Goal: Task Accomplishment & Management: Manage account settings

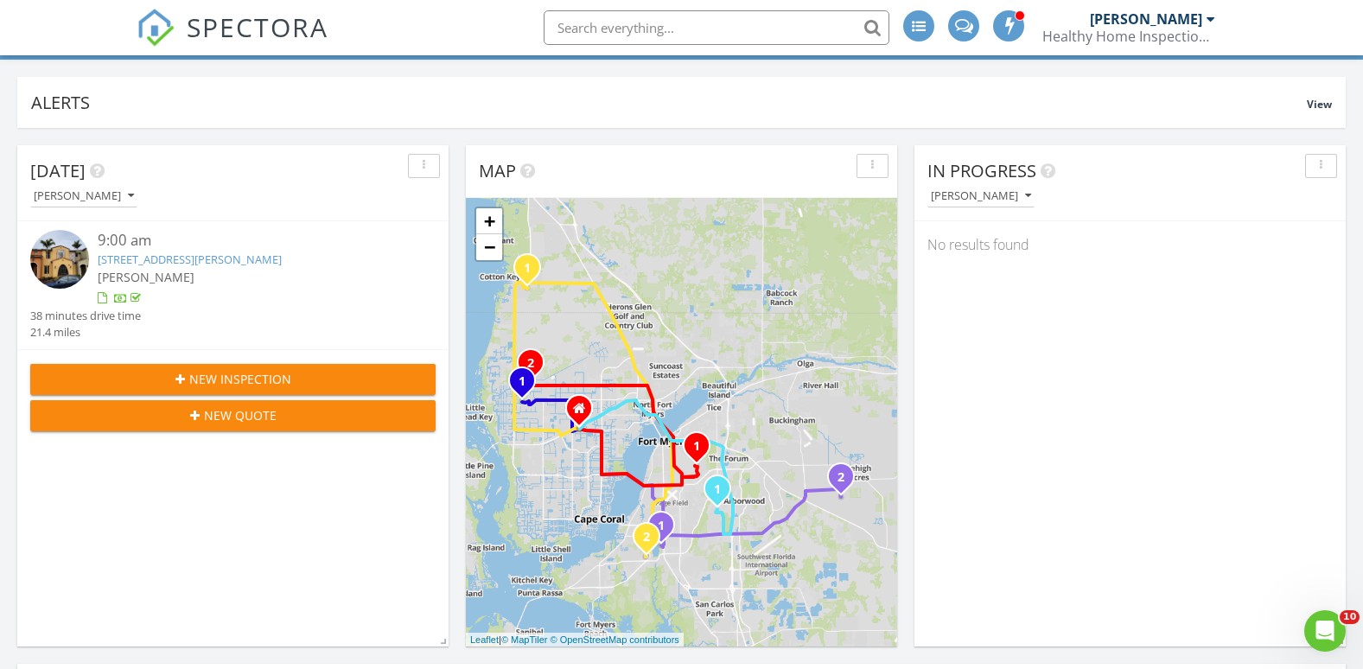
scroll to position [259, 0]
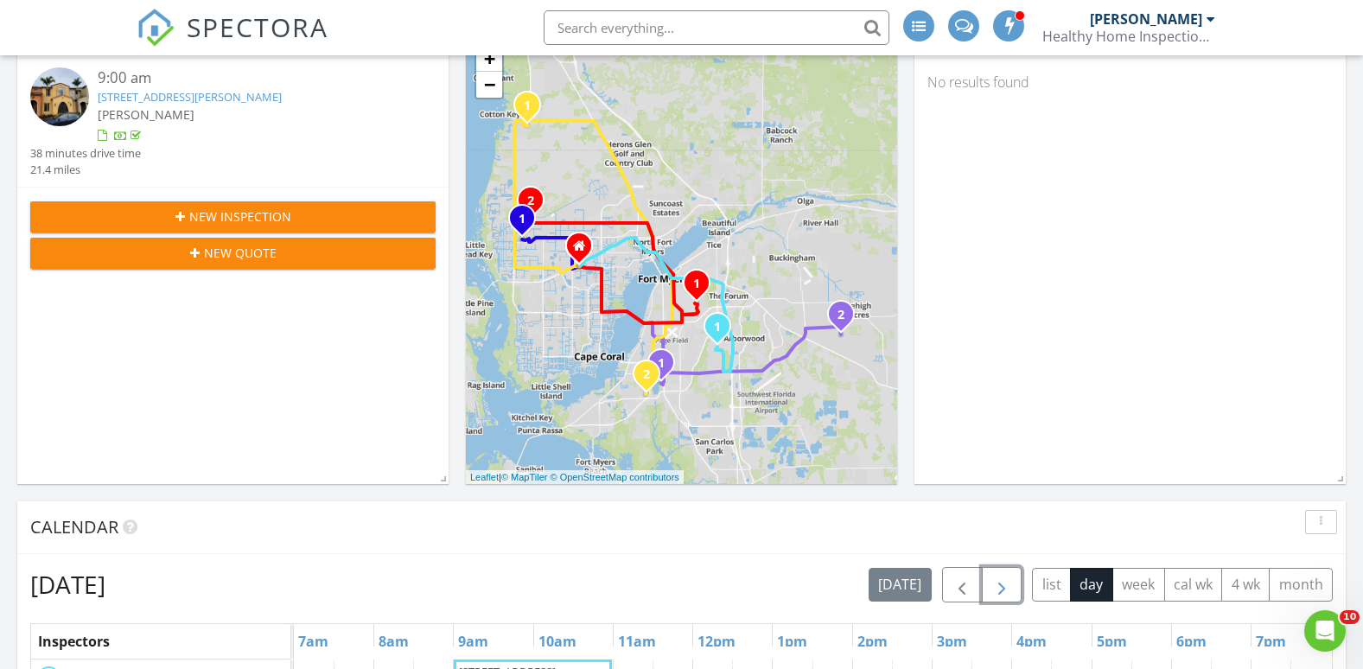
drag, startPoint x: 993, startPoint y: 581, endPoint x: 960, endPoint y: 525, distance: 65.1
click at [994, 581] on span "button" at bounding box center [1001, 585] width 21 height 21
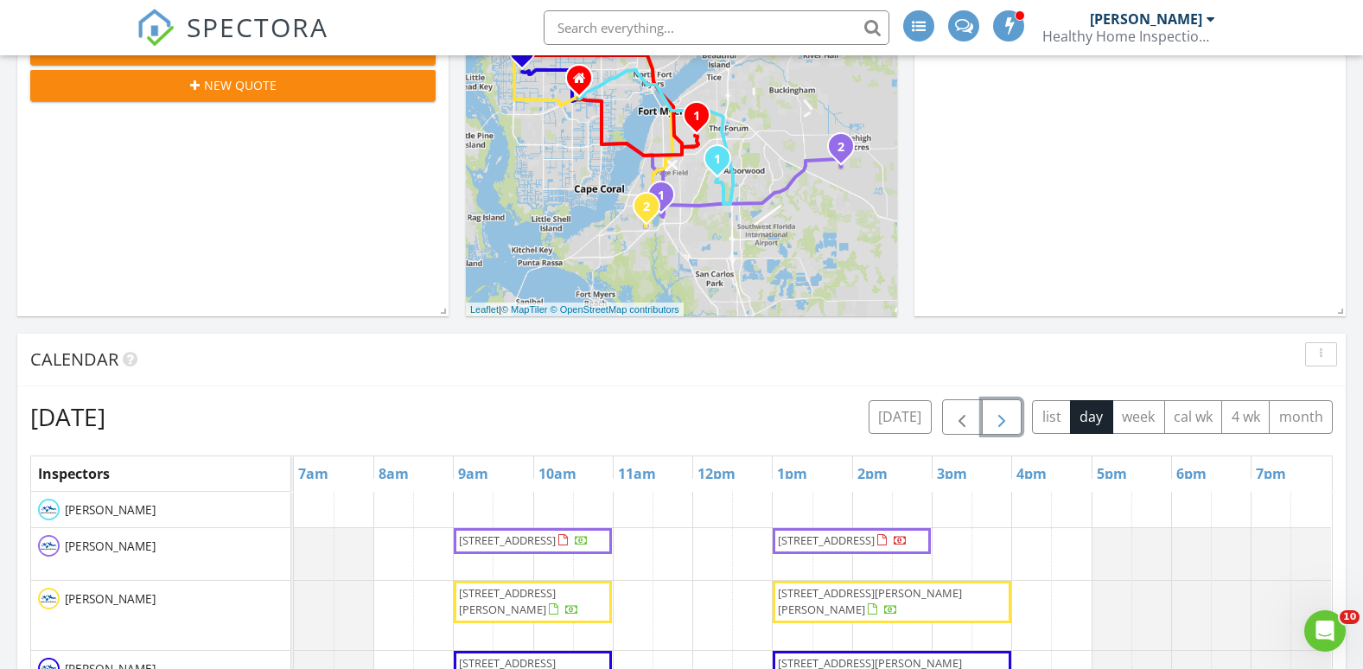
scroll to position [691, 0]
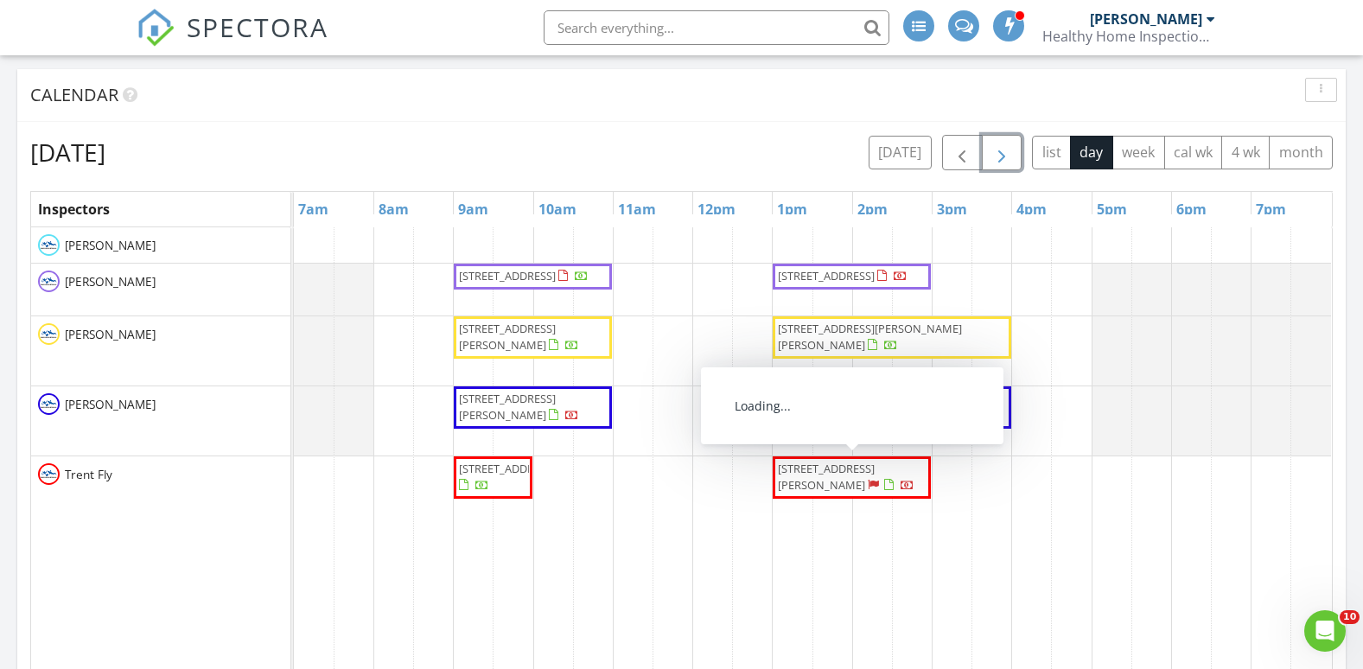
click at [820, 479] on span "15250 Intracoastal Court, Fort Myers 33908" at bounding box center [826, 477] width 97 height 32
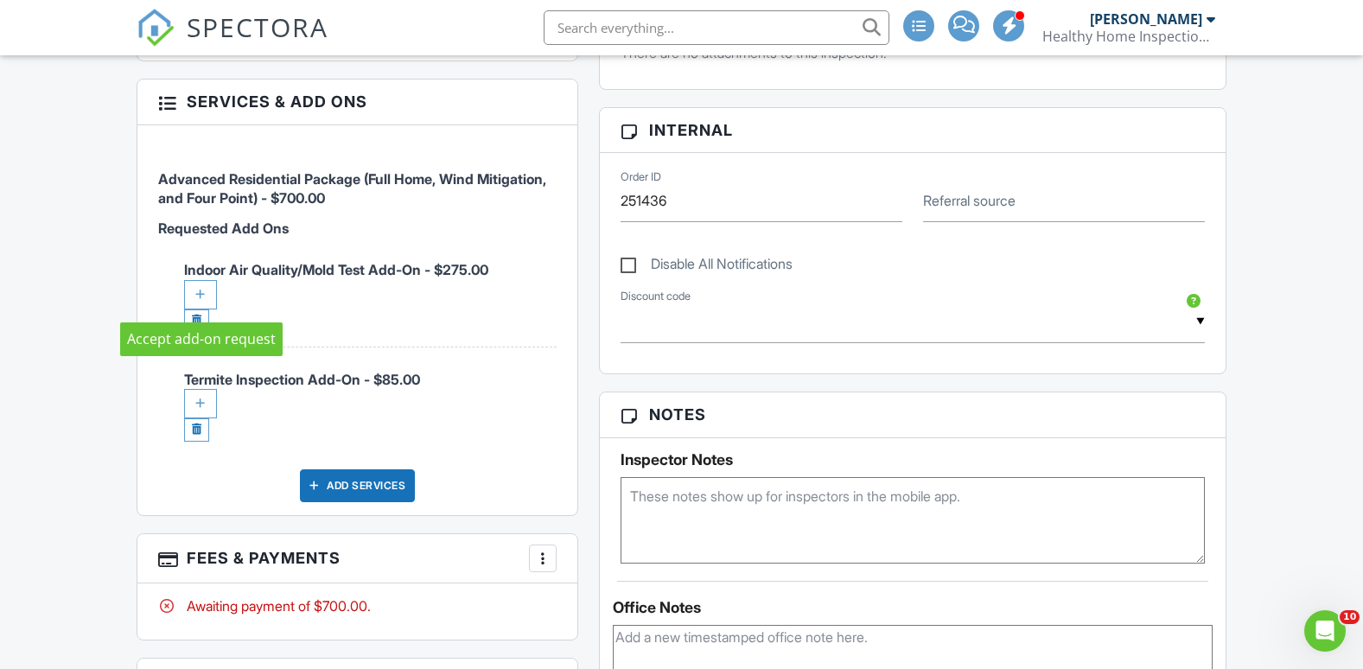
scroll to position [864, 0]
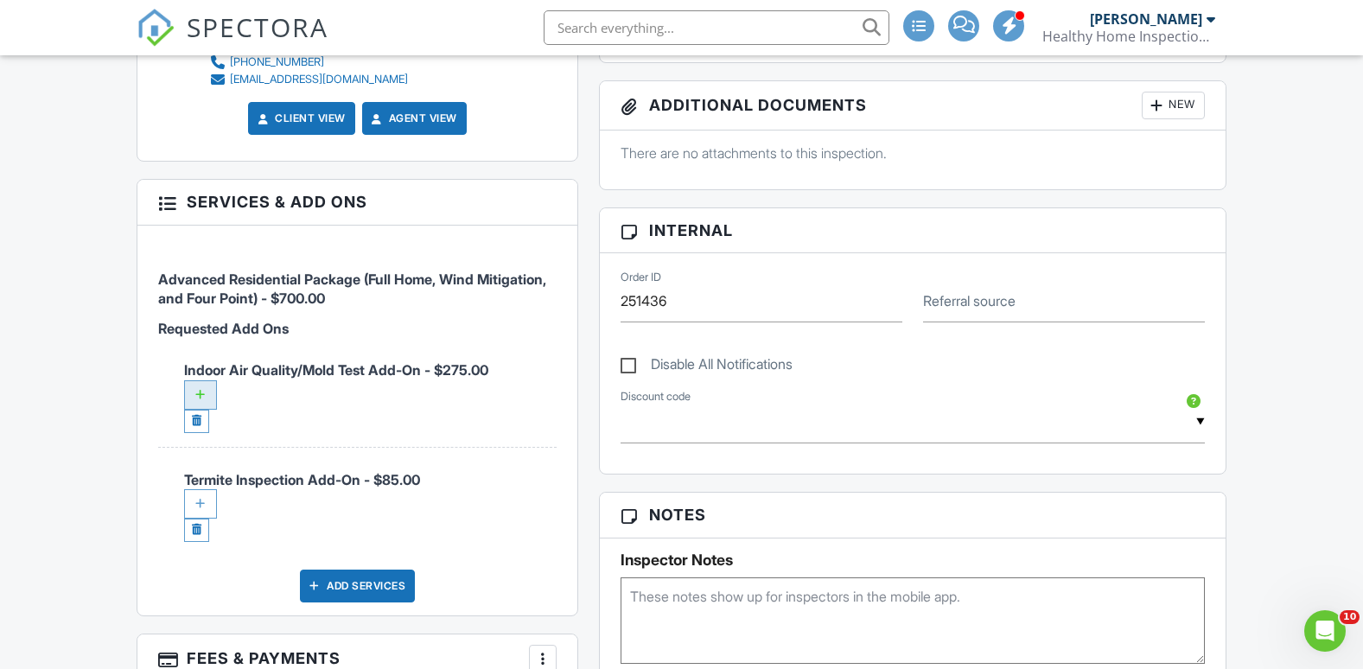
click at [203, 385] on div at bounding box center [200, 394] width 33 height 29
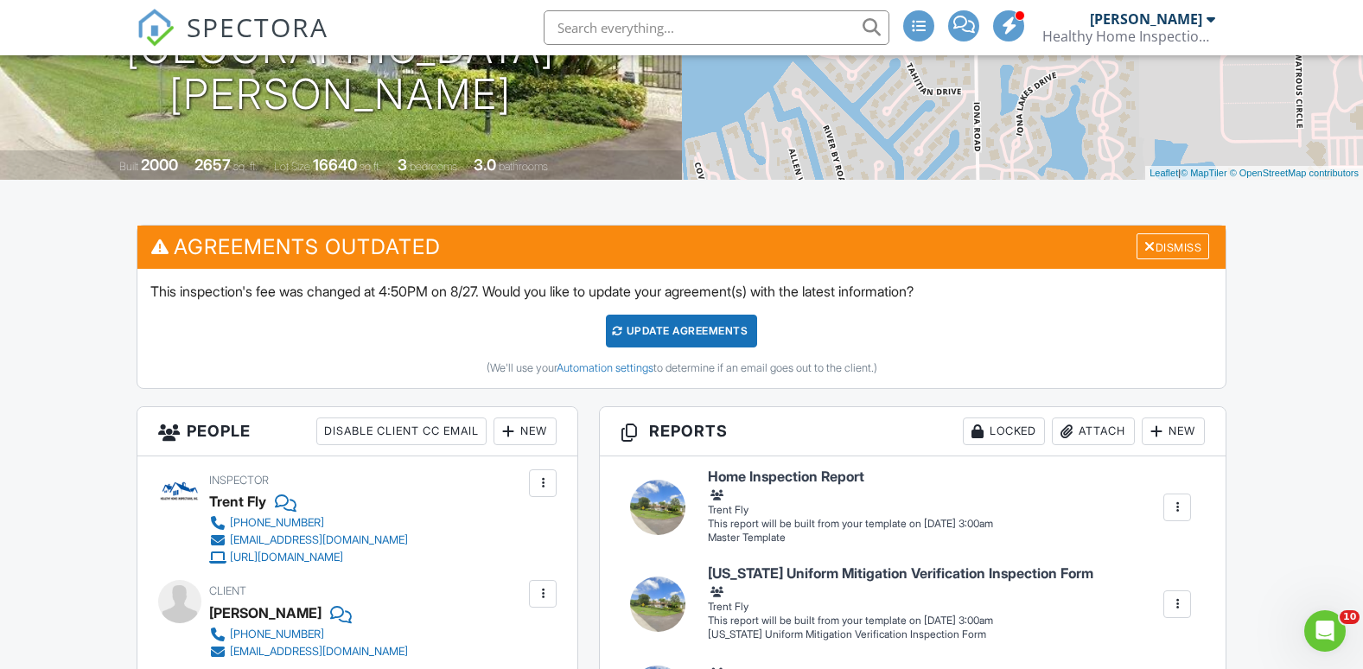
scroll to position [262, 0]
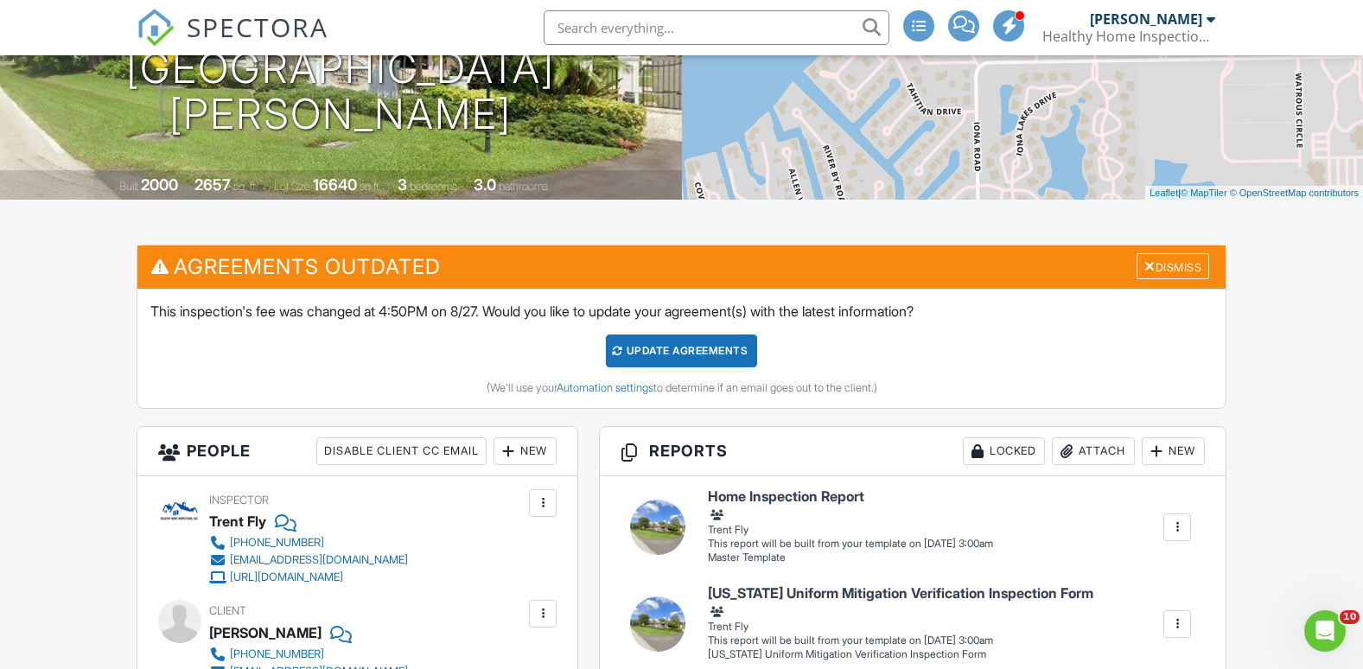
click at [678, 354] on div "Update Agreements" at bounding box center [681, 350] width 151 height 33
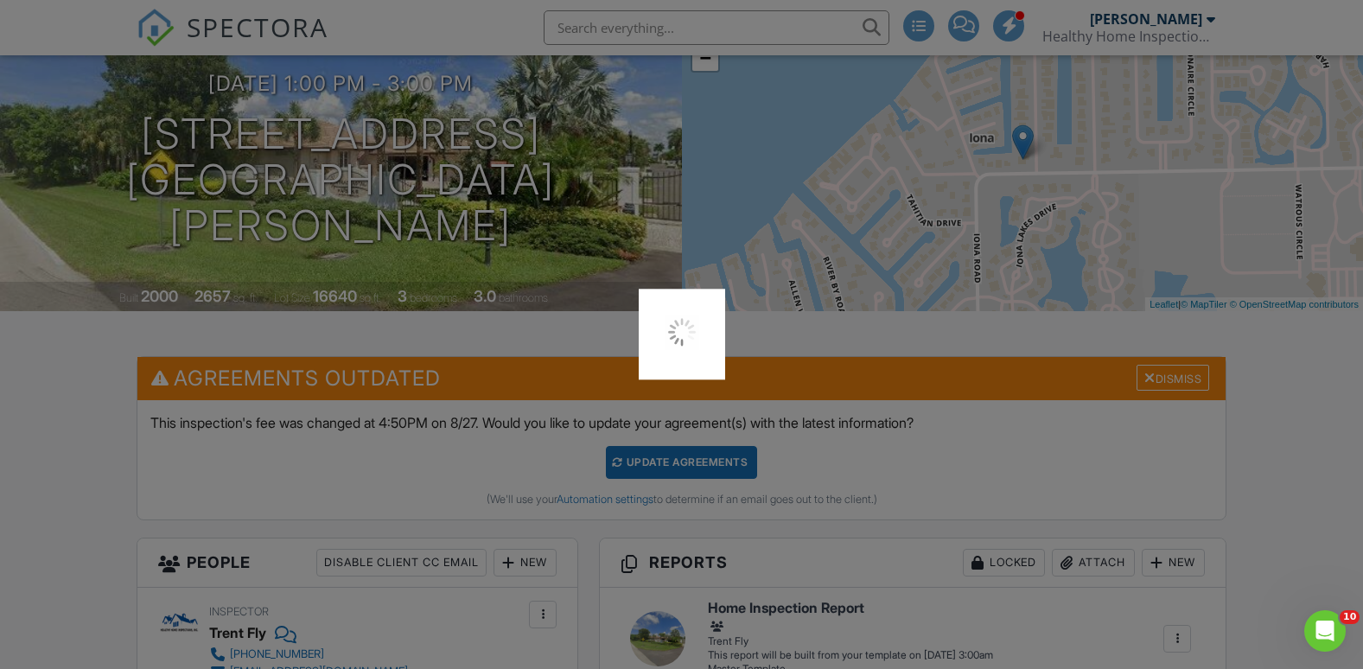
scroll to position [0, 0]
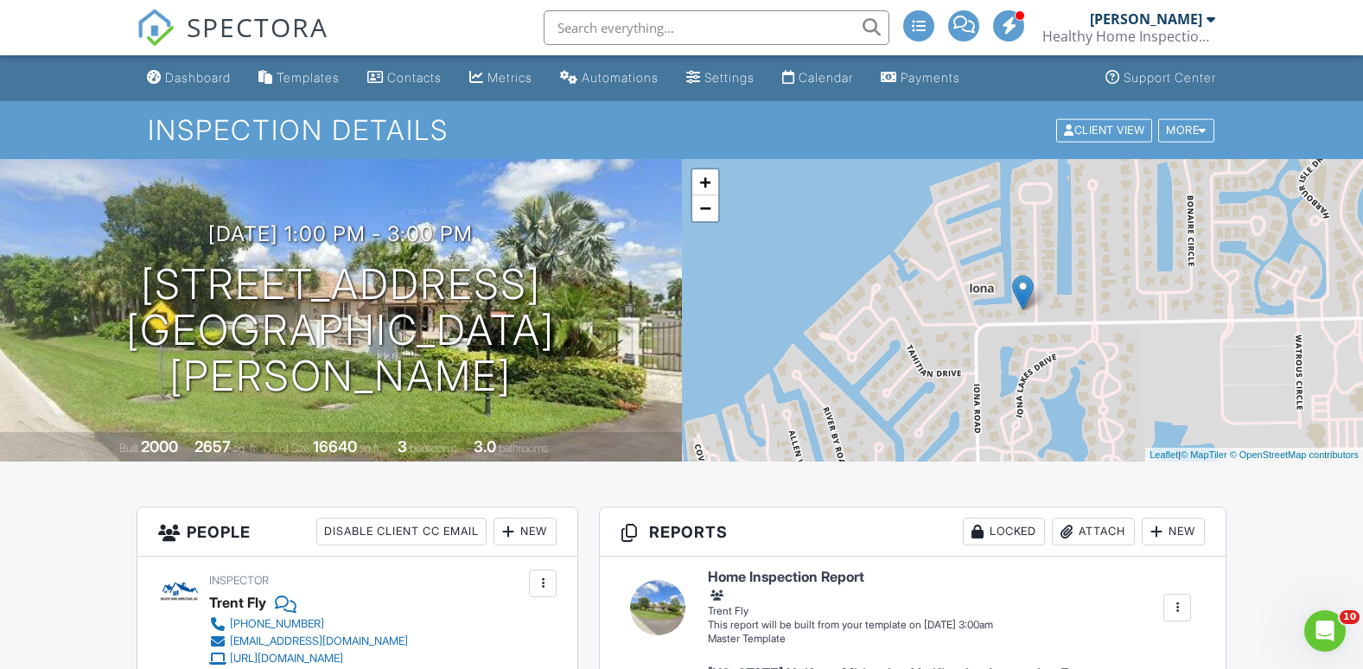
click at [194, 86] on link "Dashboard" at bounding box center [189, 78] width 98 height 32
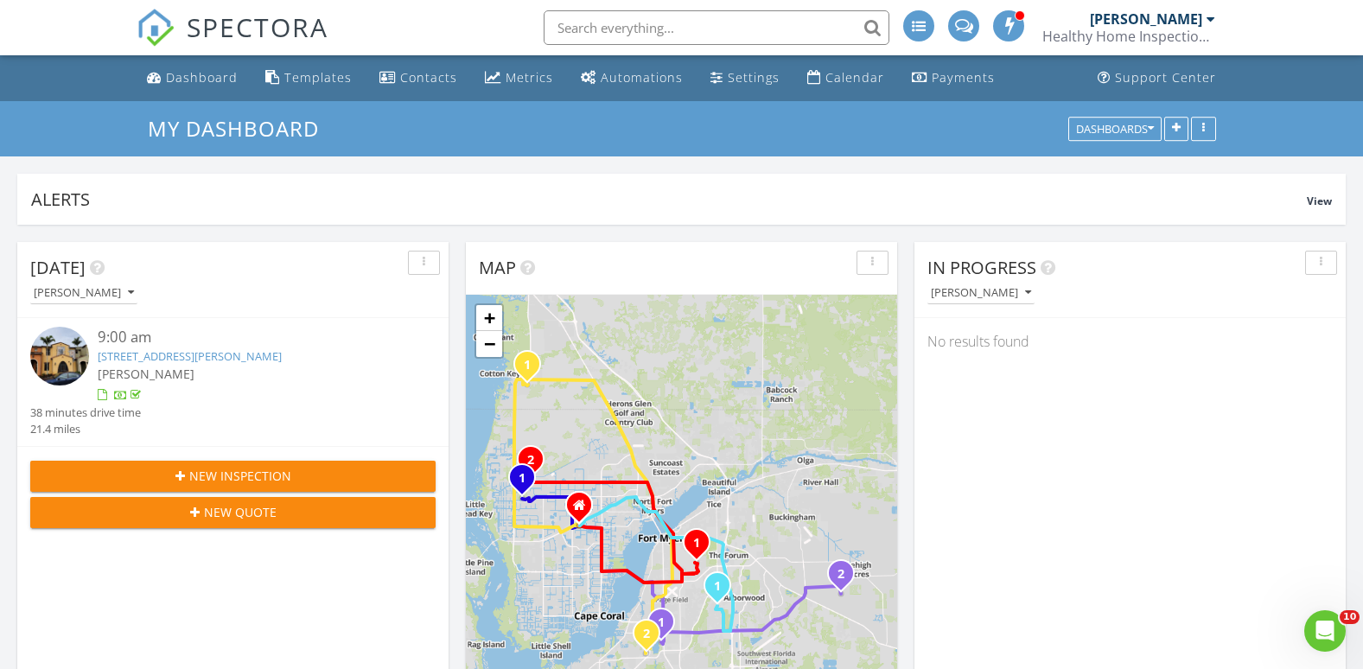
click at [583, 29] on input "text" at bounding box center [717, 27] width 346 height 35
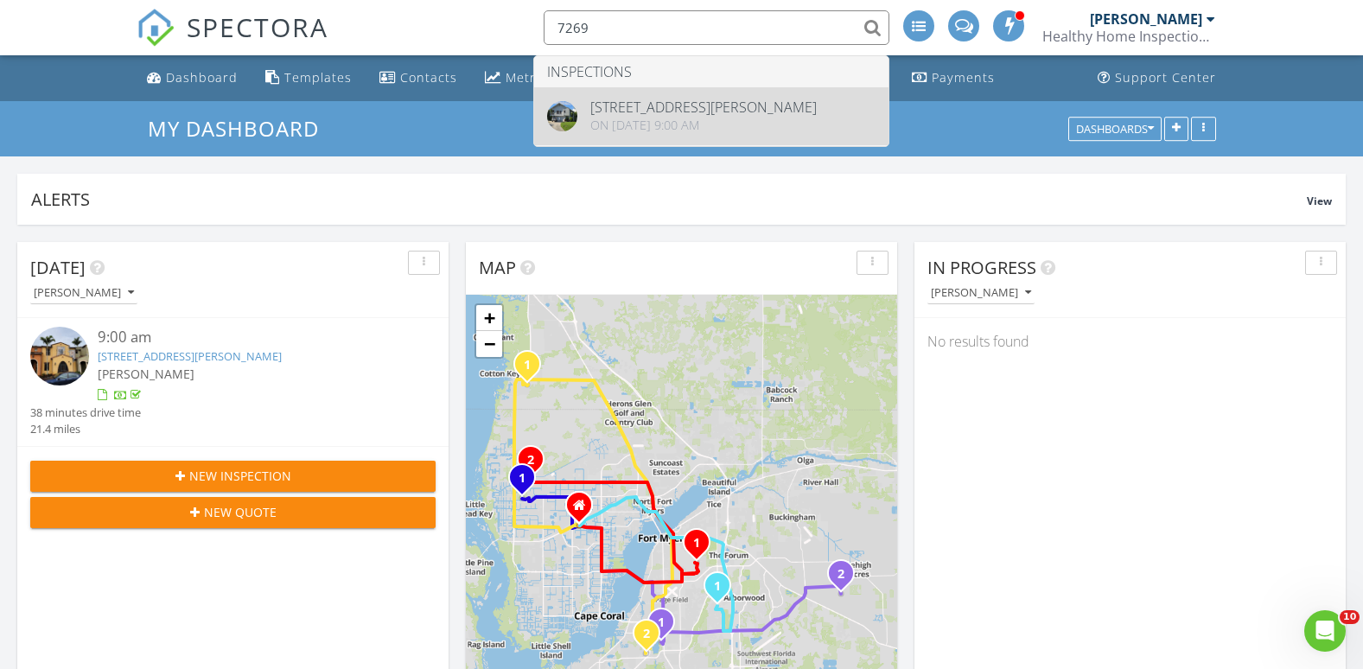
type input "7269"
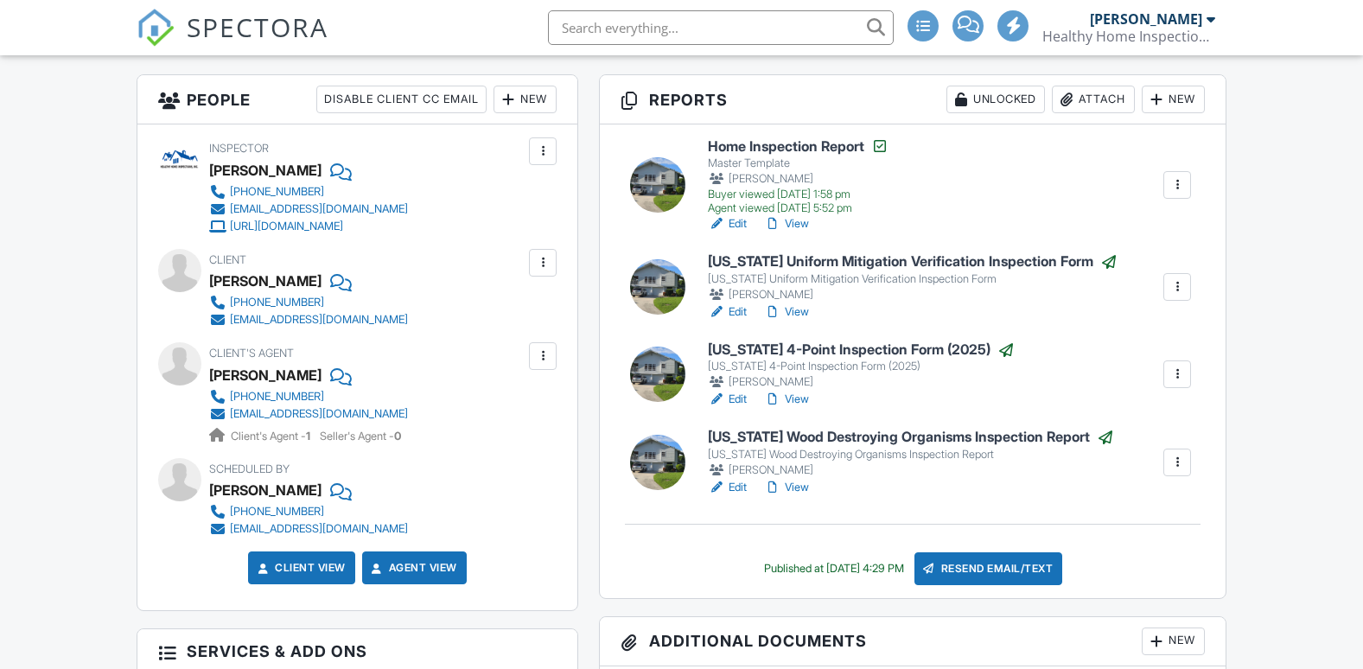
click at [288, 321] on div "wes_brewer@ajg.com" at bounding box center [319, 320] width 178 height 14
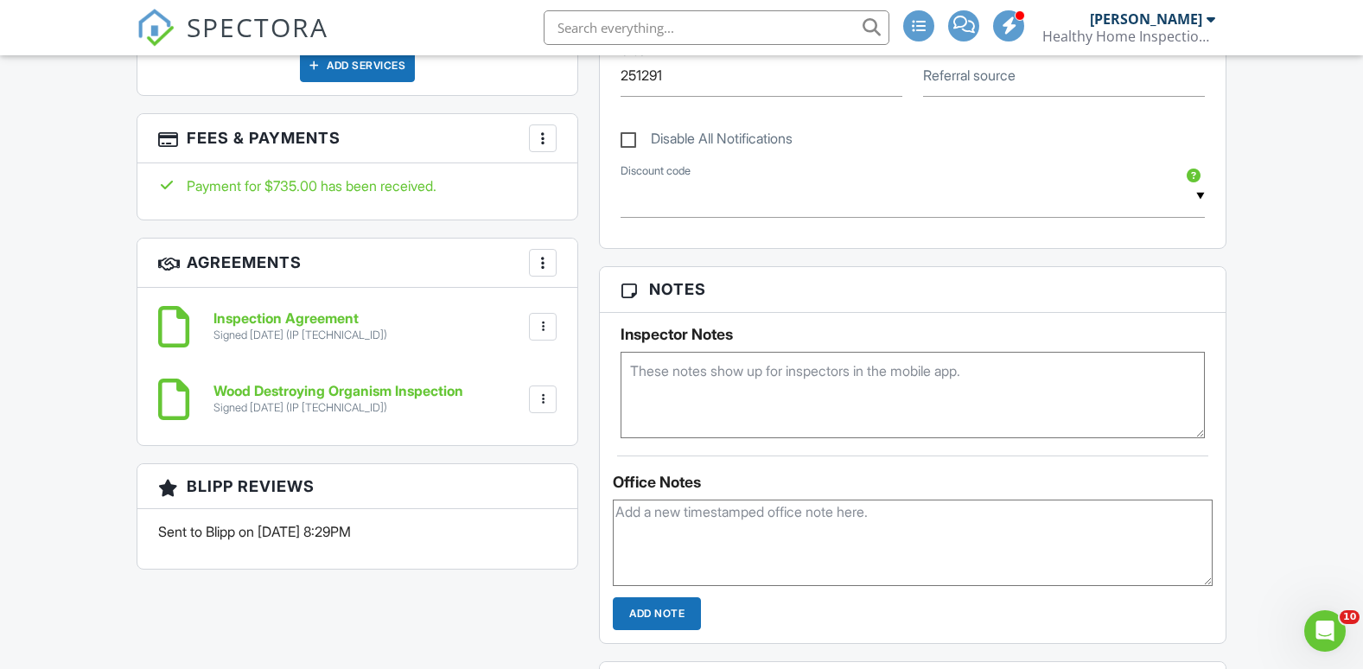
scroll to position [1210, 0]
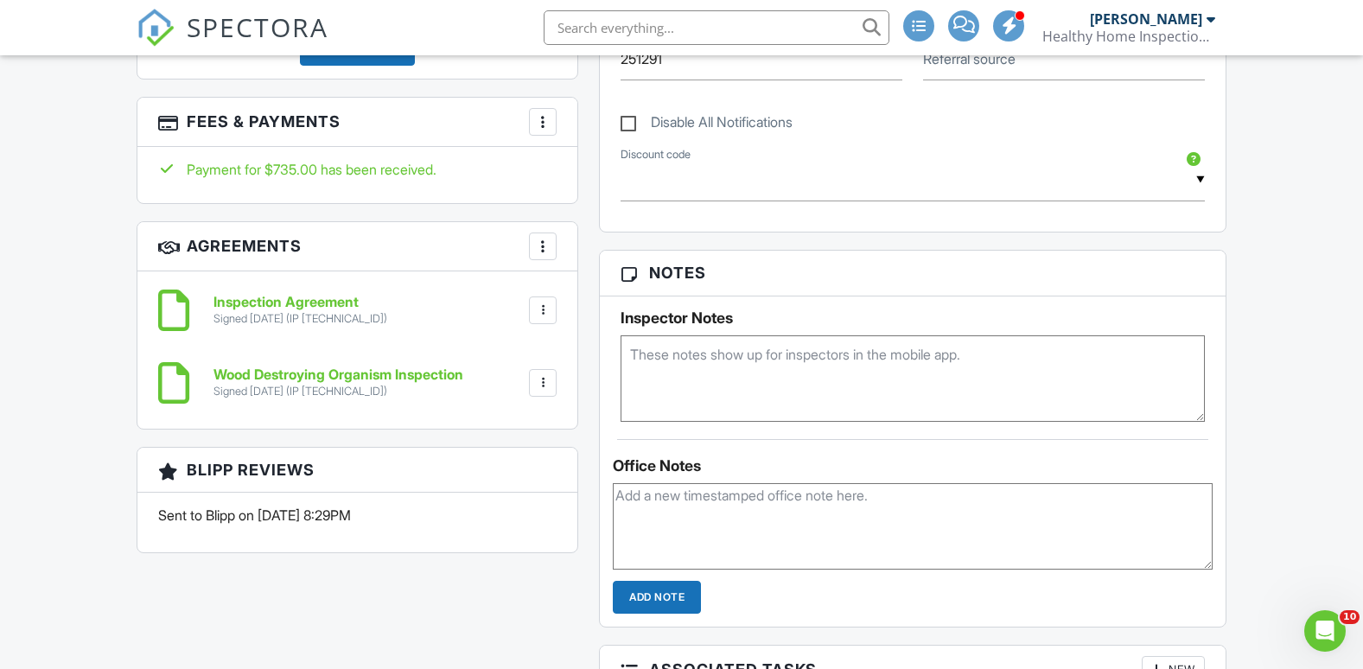
click at [730, 387] on textarea at bounding box center [913, 378] width 584 height 86
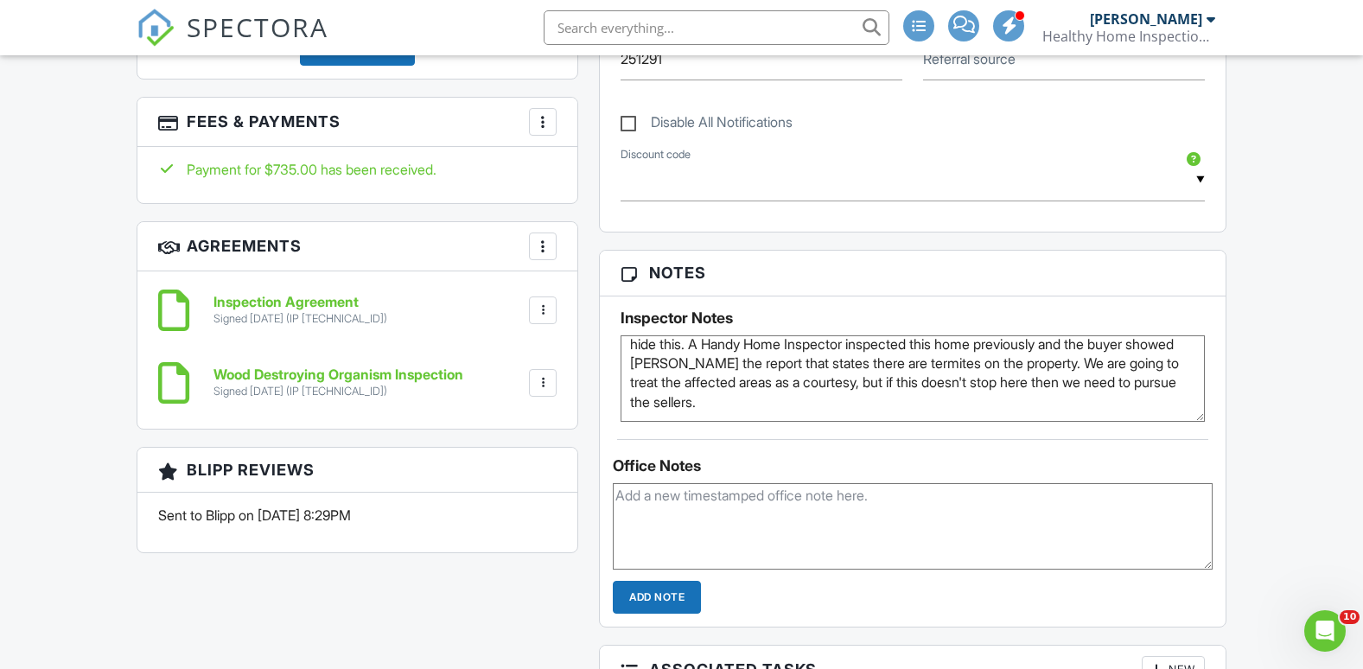
scroll to position [0, 0]
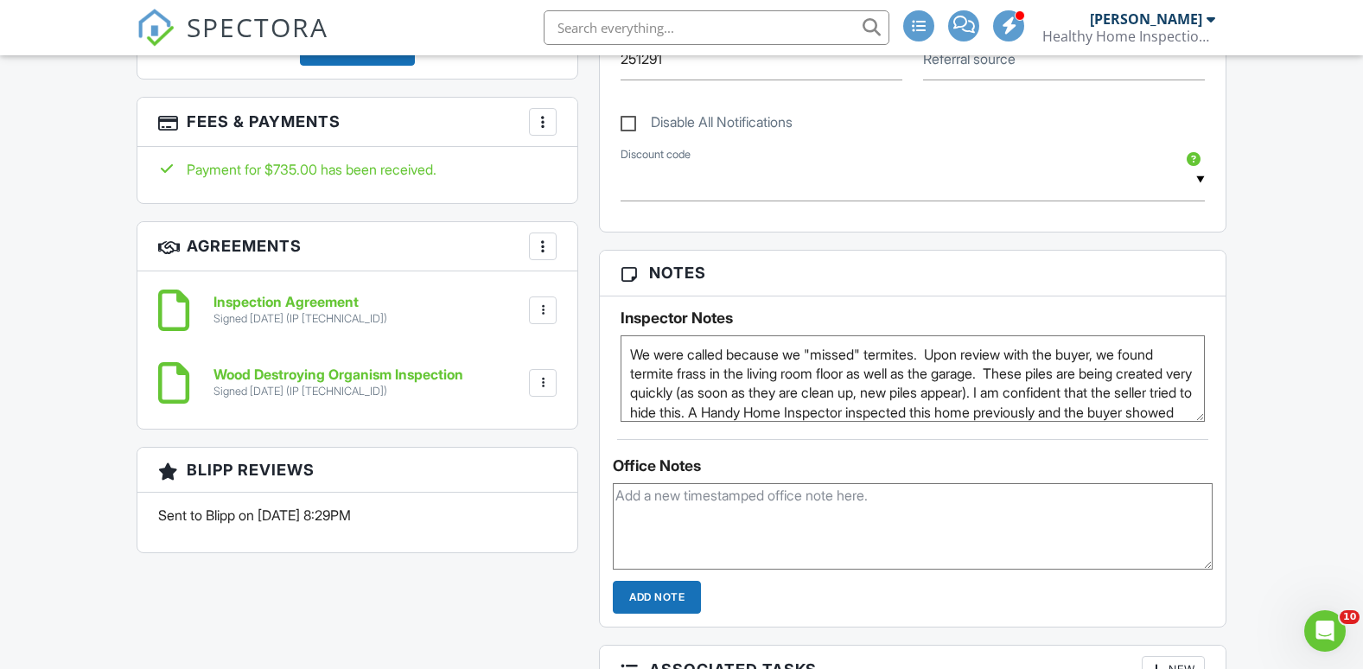
drag, startPoint x: 909, startPoint y: 415, endPoint x: 587, endPoint y: 306, distance: 340.3
click at [587, 306] on div "All emails and texts are disabled for this inspection! All emails and texts hav…" at bounding box center [681, 226] width 1111 height 1860
type textarea "We were called because we "missed" termites. Upon review with the buyer, we fou…"
click at [720, 504] on textarea at bounding box center [913, 526] width 600 height 86
paste textarea "We were called because we "missed" termites. Upon review with the buyer, we fou…"
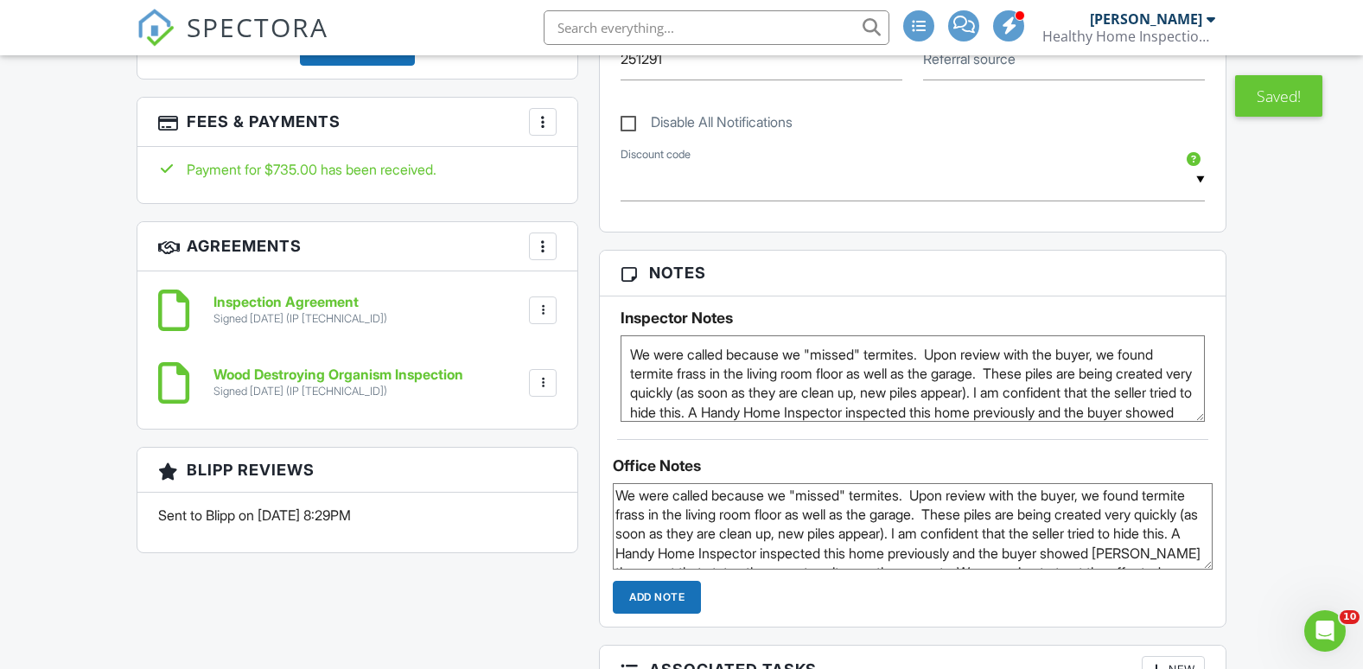
scroll to position [51, 0]
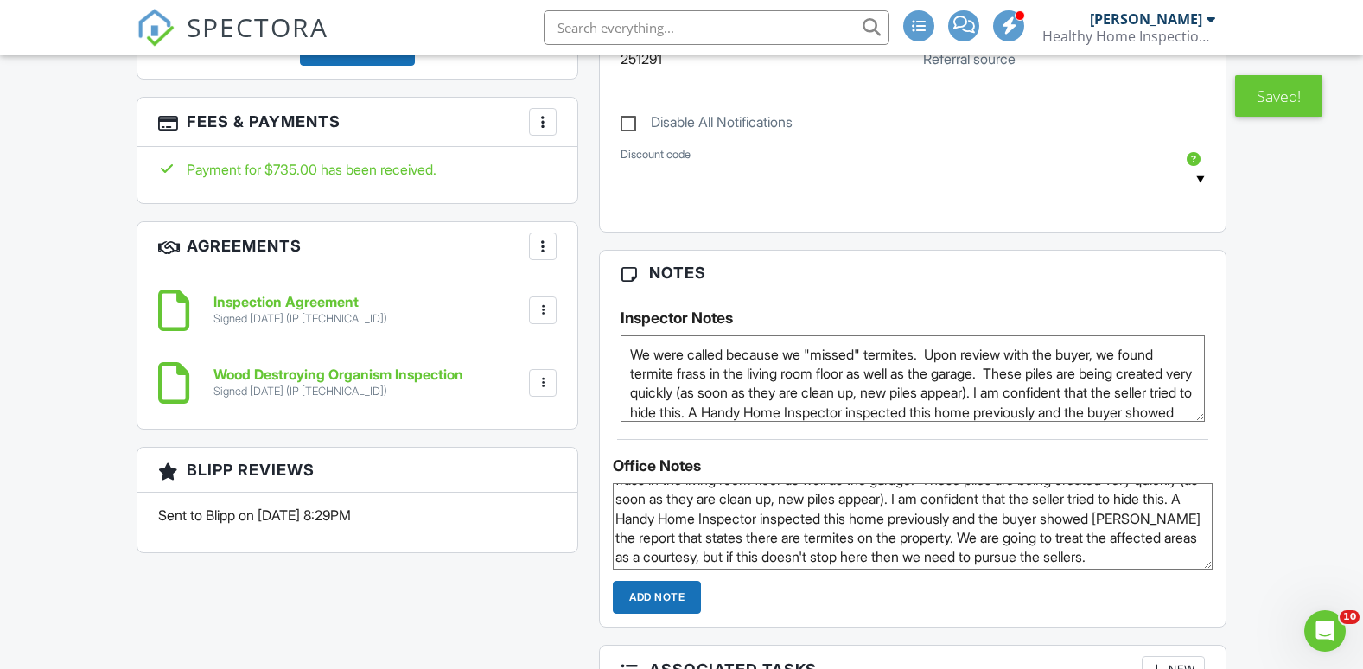
type textarea "We were called because we "missed" termites. Upon review with the buyer, we fou…"
click at [676, 595] on input "Add Note" at bounding box center [657, 597] width 88 height 33
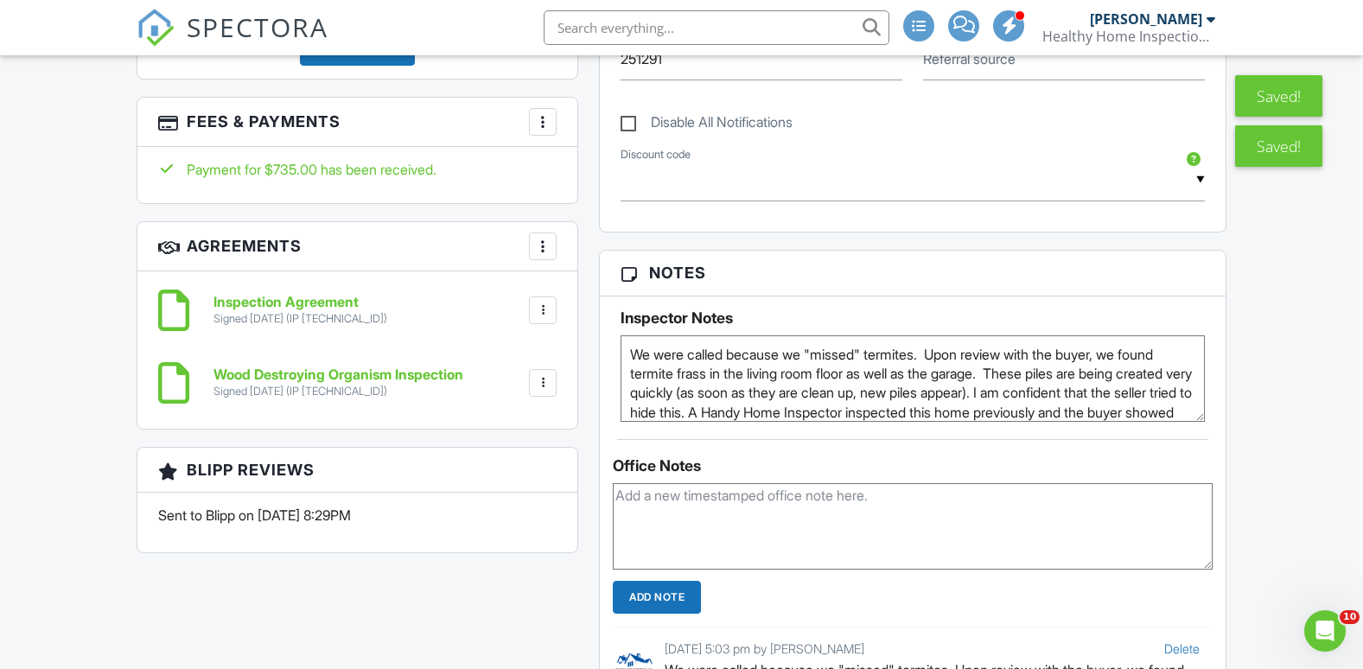
scroll to position [68, 0]
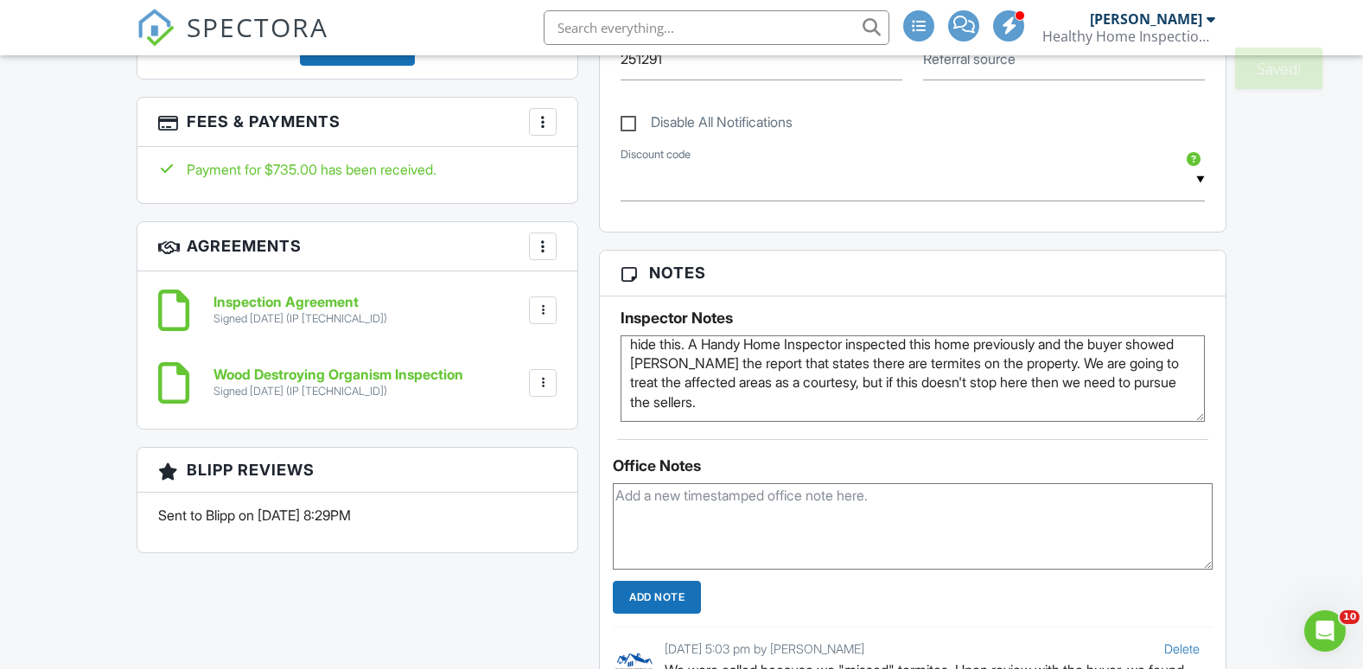
drag, startPoint x: 633, startPoint y: 349, endPoint x: 1069, endPoint y: 453, distance: 448.6
click at [1069, 453] on div "Notes Inspector Notes We were called because we "missed" termites. Upon review …" at bounding box center [912, 536] width 627 height 573
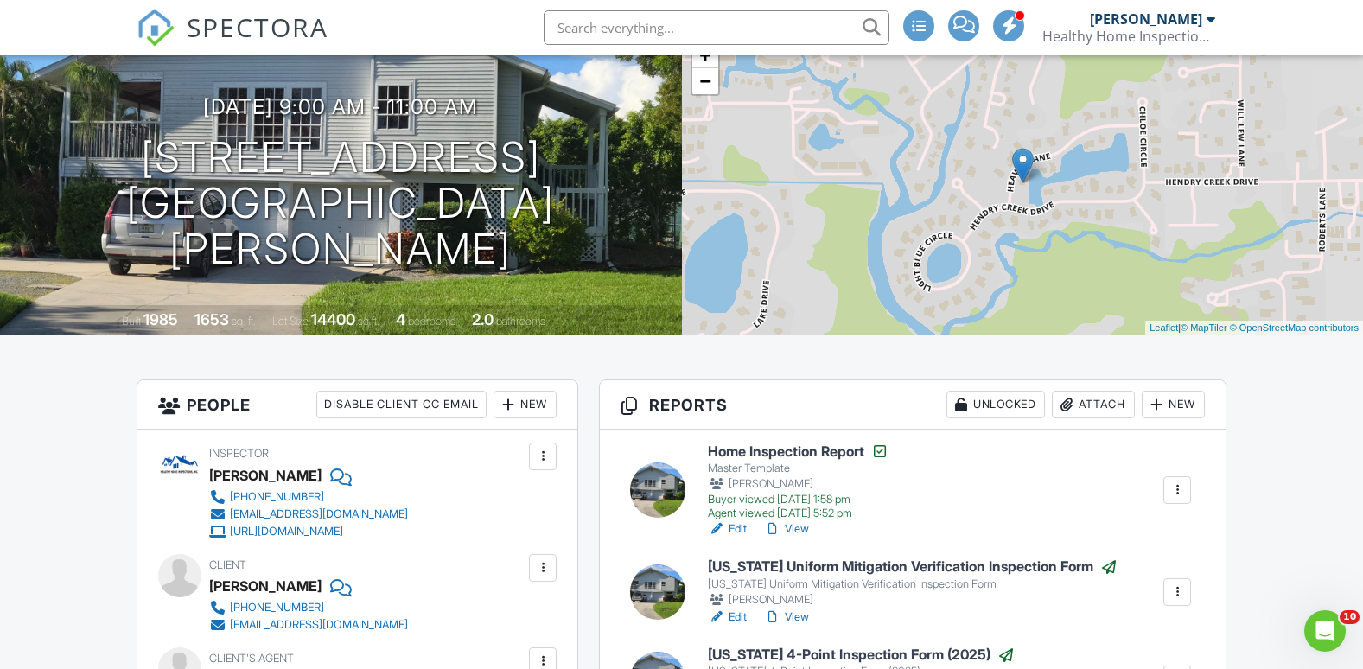
scroll to position [0, 0]
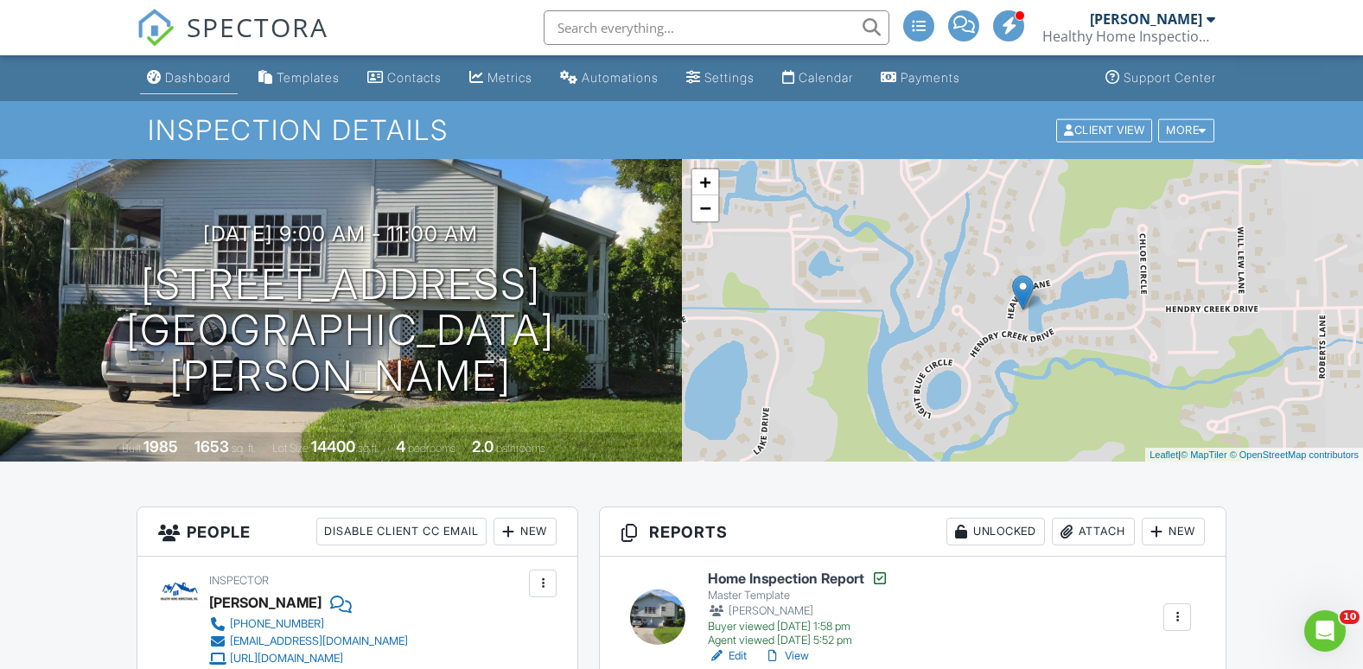
click at [194, 81] on div "Dashboard" at bounding box center [198, 77] width 66 height 15
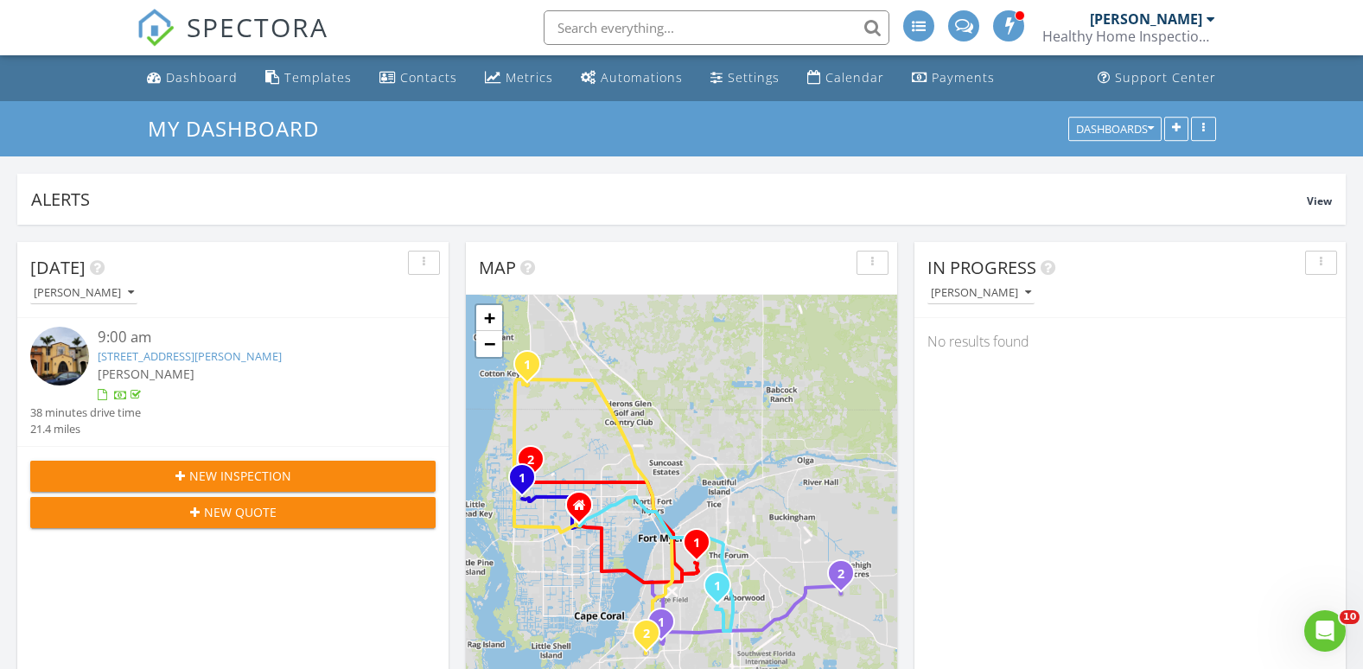
click at [640, 37] on input "text" at bounding box center [717, 27] width 346 height 35
click at [605, 29] on input "text" at bounding box center [717, 27] width 346 height 35
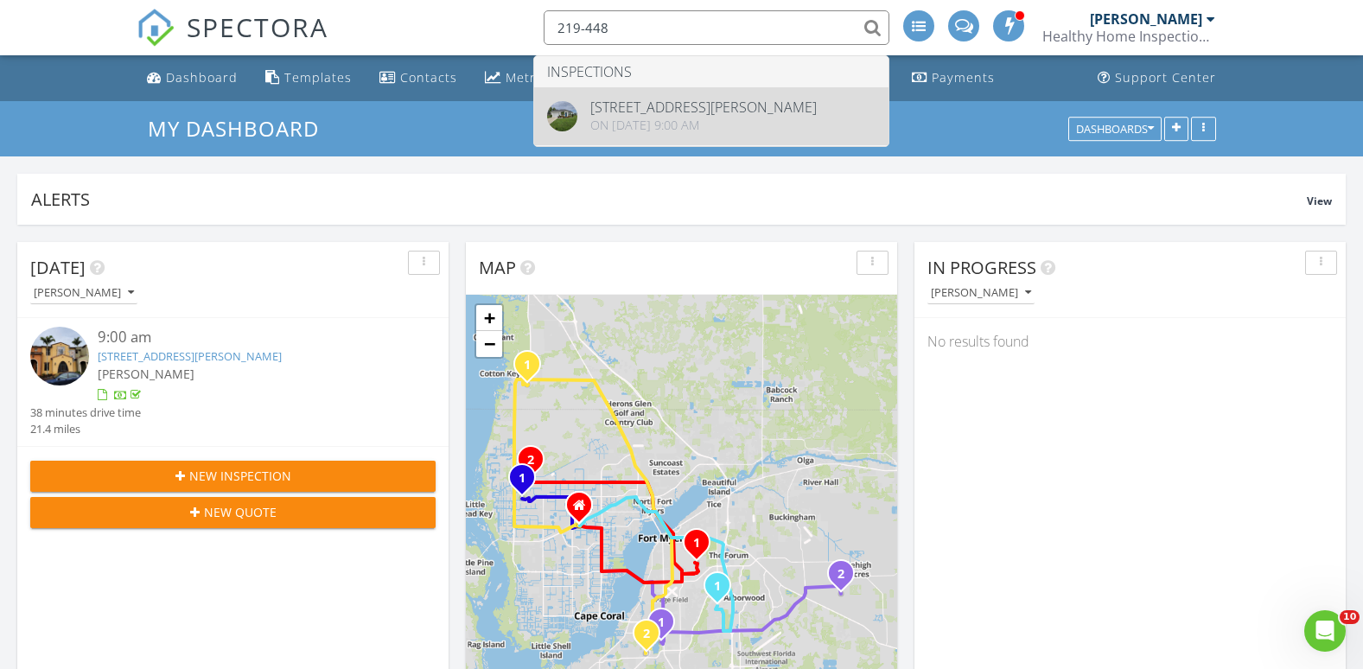
type input "219-448"
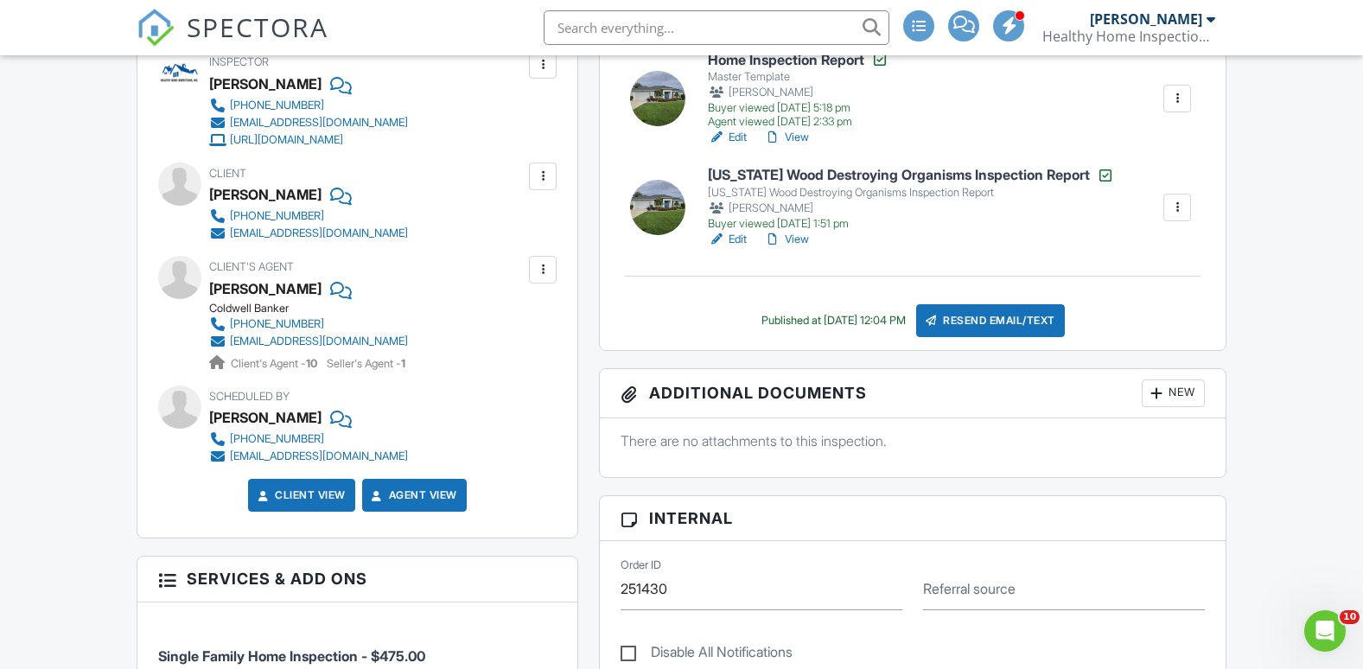
click at [295, 236] on div "jdy212@hotmail.com" at bounding box center [319, 233] width 178 height 14
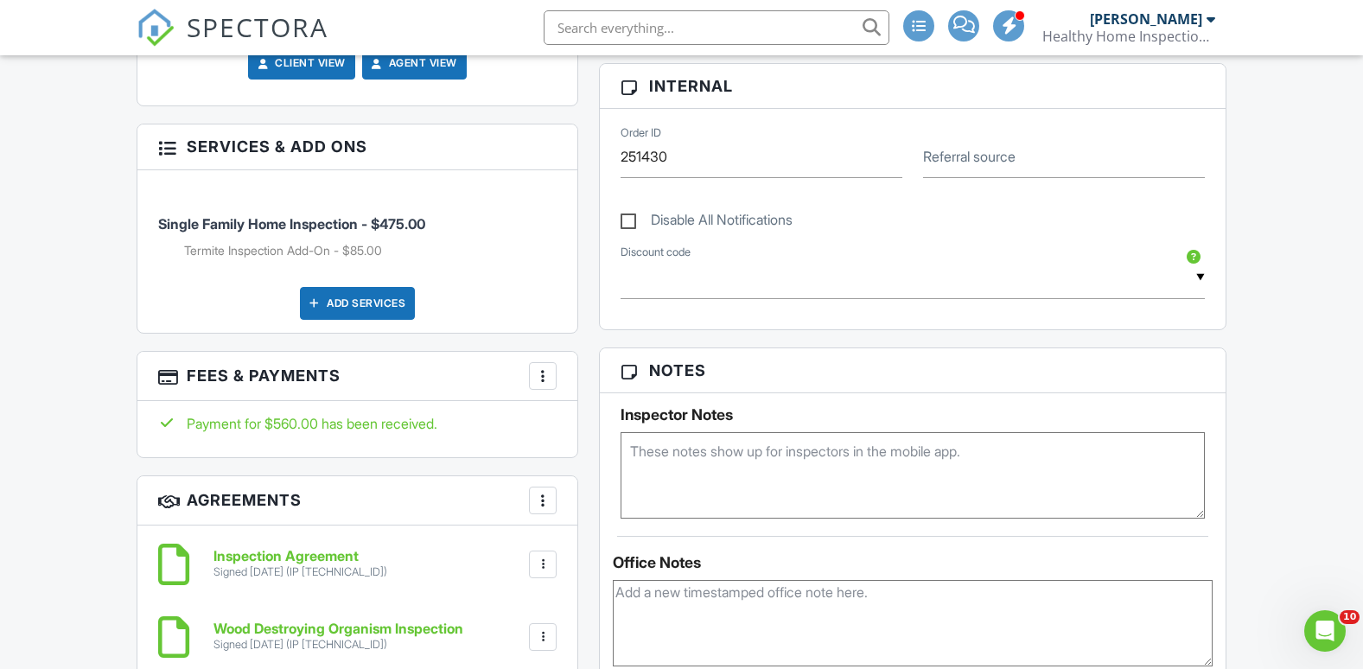
scroll to position [1037, 0]
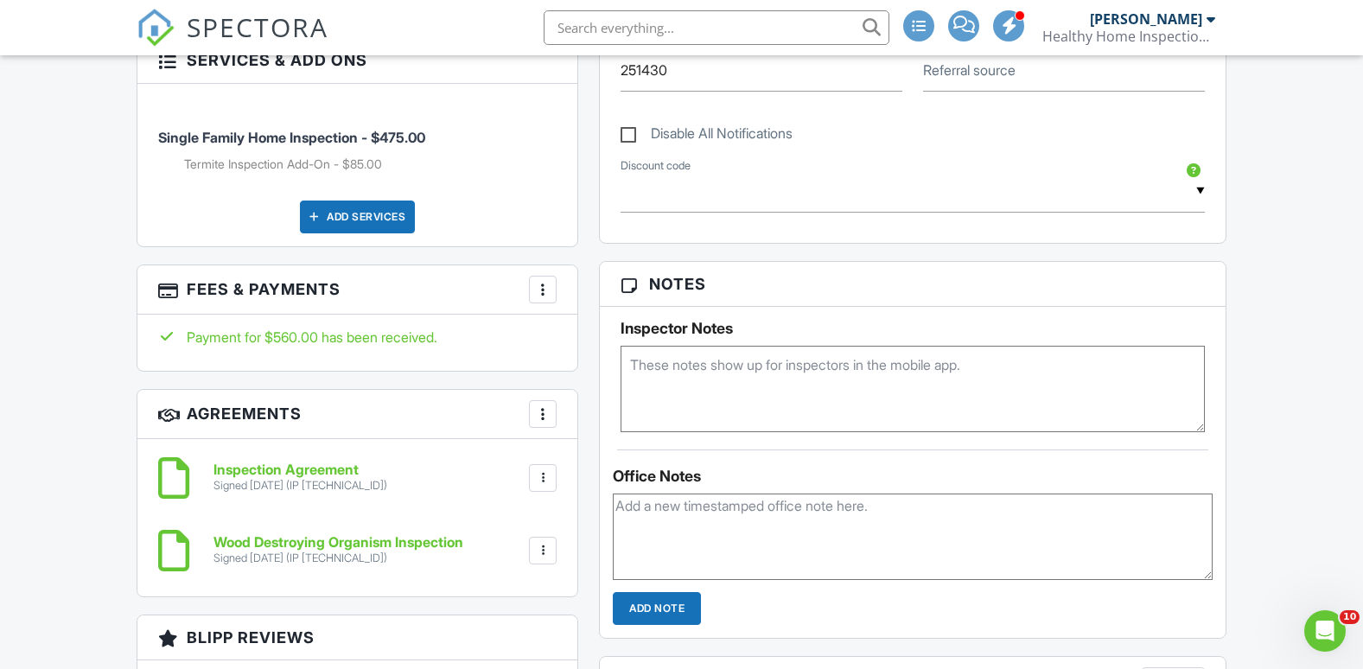
click at [544, 291] on div at bounding box center [542, 289] width 17 height 17
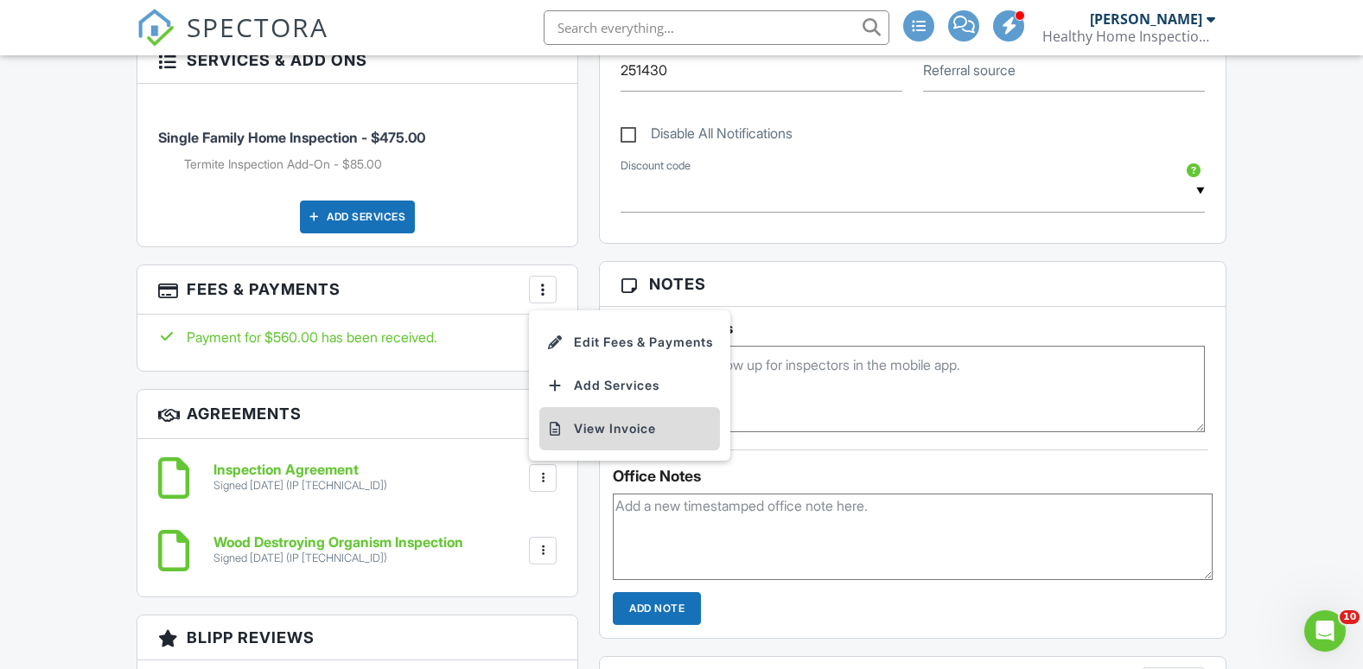
click at [604, 426] on li "View Invoice" at bounding box center [629, 428] width 181 height 43
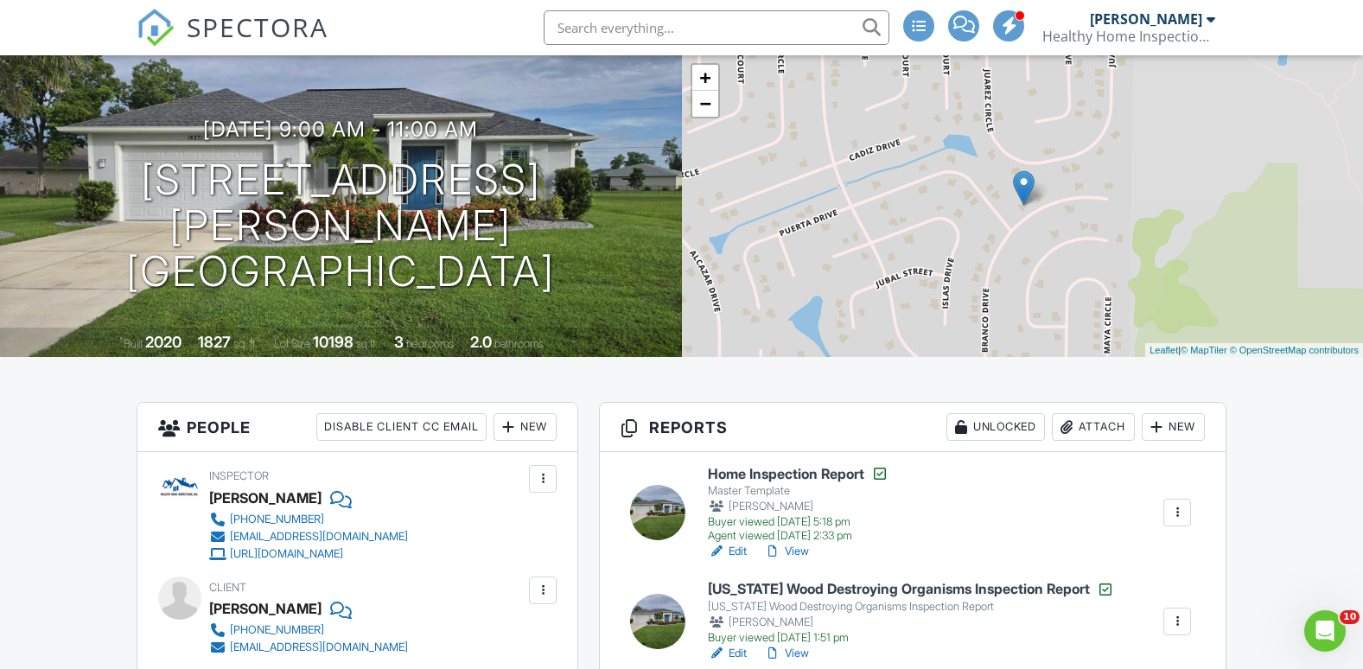
scroll to position [0, 0]
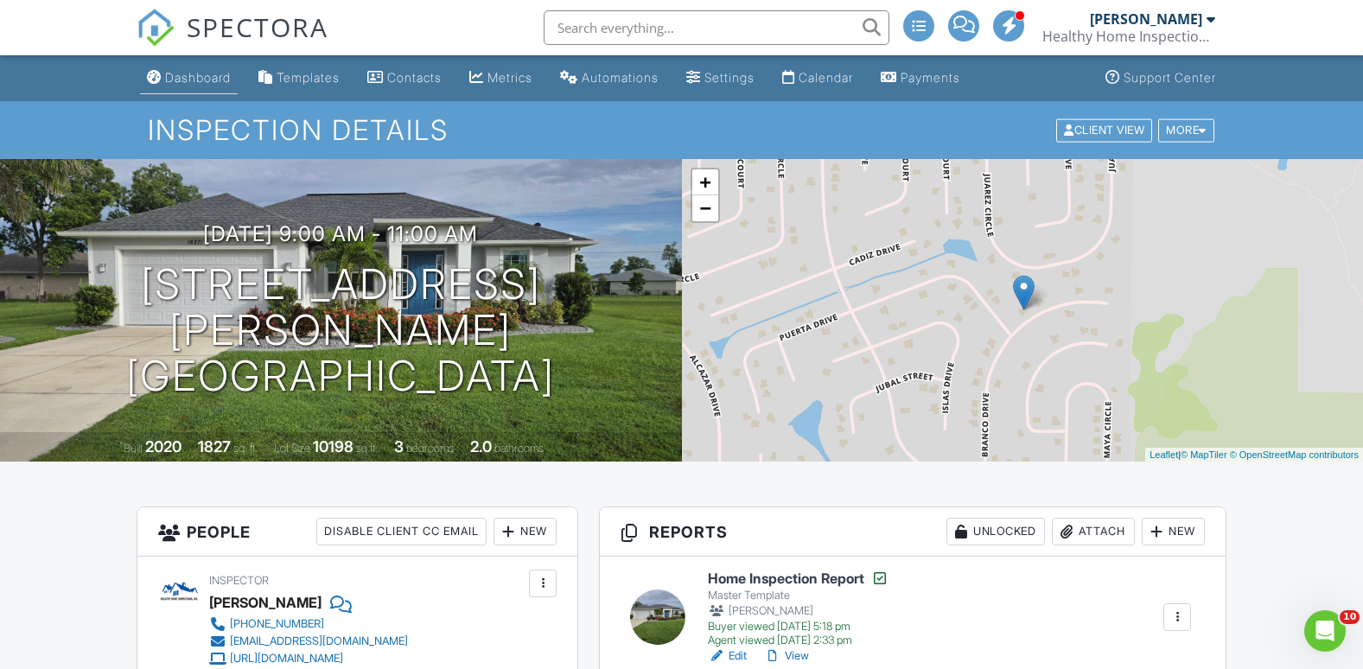
click at [207, 82] on div "Dashboard" at bounding box center [198, 77] width 66 height 15
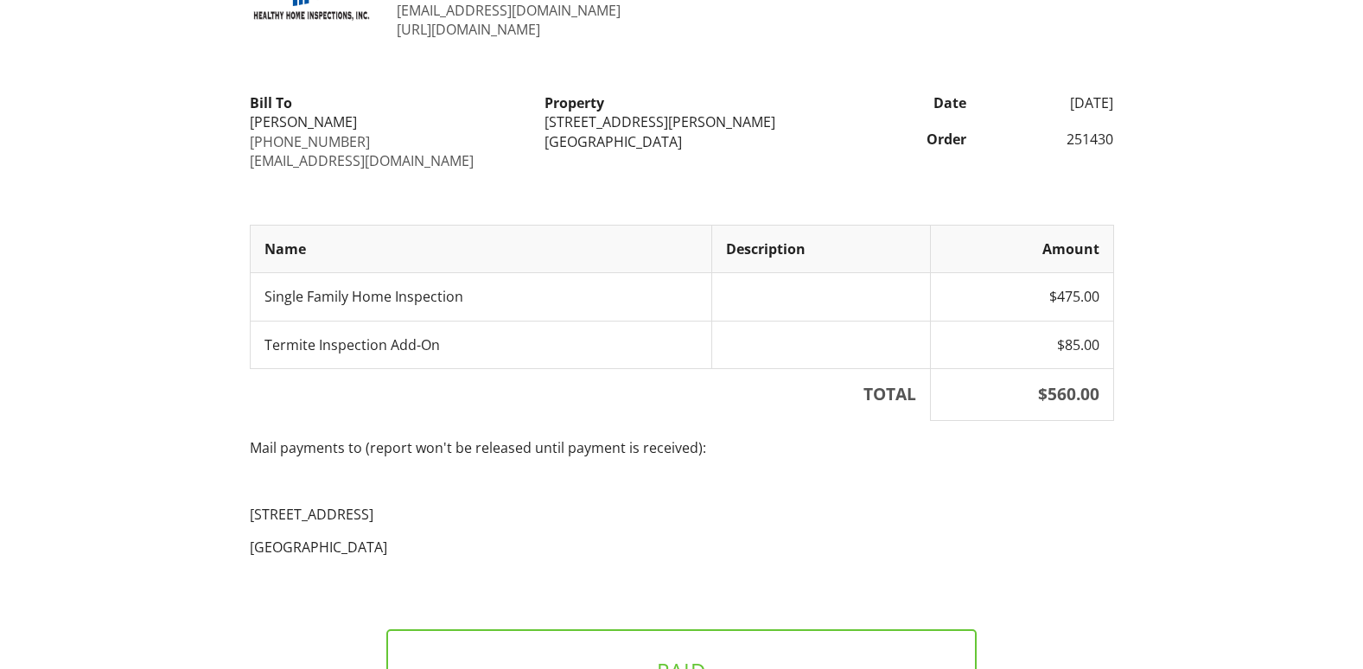
scroll to position [284, 0]
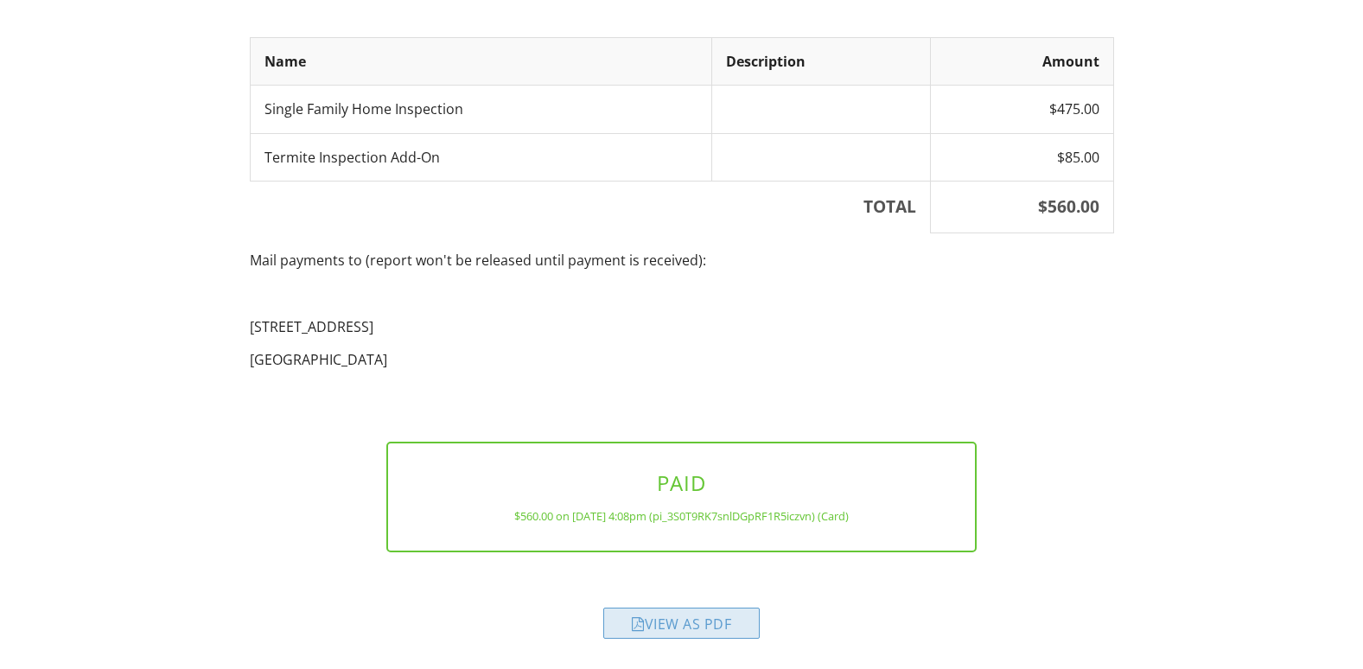
click at [659, 624] on div "View as PDF" at bounding box center [681, 623] width 156 height 31
